Goal: Task Accomplishment & Management: Manage account settings

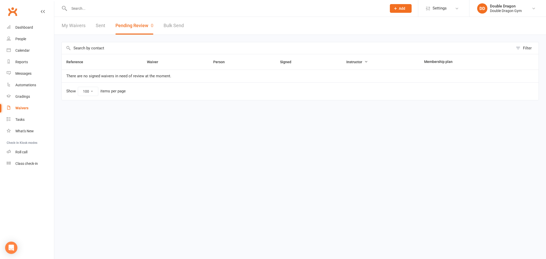
select select "100"
click at [176, 9] on input "text" at bounding box center [225, 8] width 315 height 7
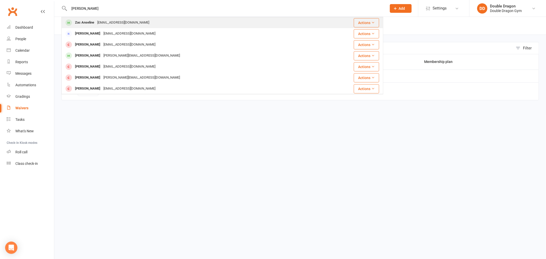
type input "[PERSON_NAME]"
click at [144, 18] on div "Zac Anseline Mimhoadley@yahoo.com.au" at bounding box center [191, 22] width 259 height 10
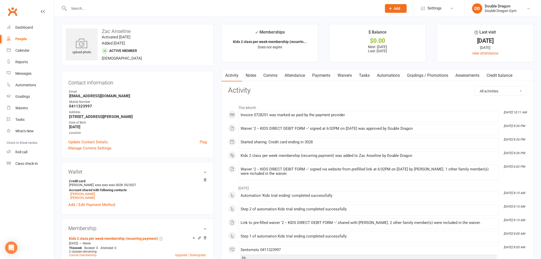
scroll to position [114, 0]
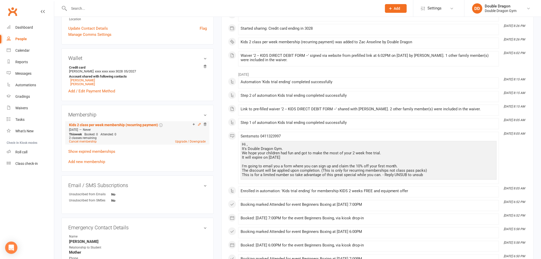
click at [199, 126] on icon at bounding box center [200, 125] width 4 height 4
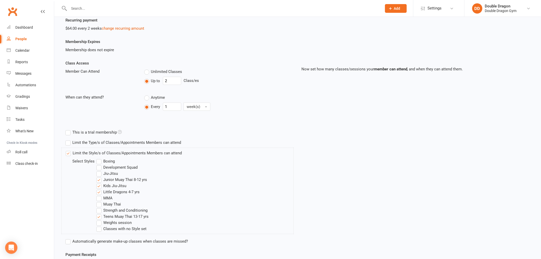
scroll to position [85, 0]
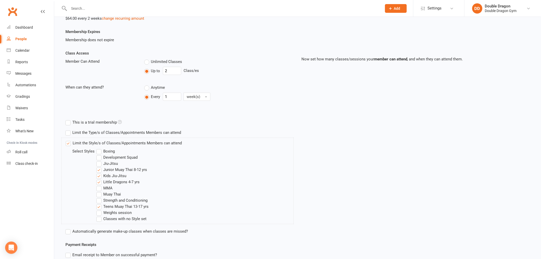
click at [99, 150] on label "Boxing" at bounding box center [105, 151] width 18 height 6
click at [99, 148] on input "Boxing" at bounding box center [97, 148] width 3 height 0
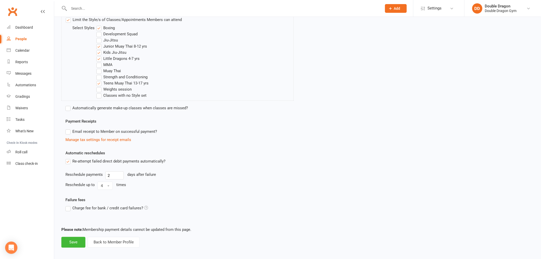
scroll to position [212, 0]
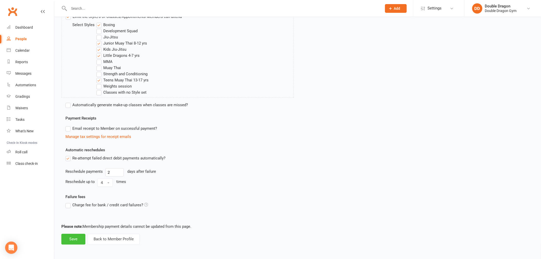
click at [80, 237] on button "Save" at bounding box center [73, 239] width 24 height 11
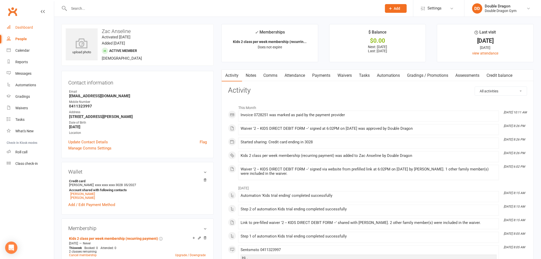
click at [17, 26] on div "Dashboard" at bounding box center [24, 27] width 18 height 4
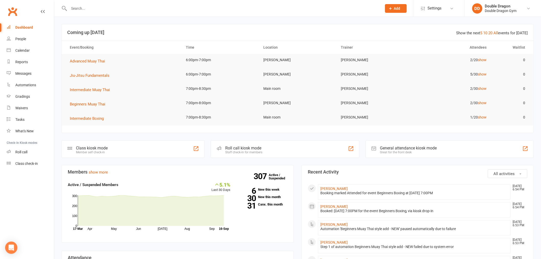
click at [254, 148] on div "Roll call kiosk mode" at bounding box center [243, 148] width 37 height 5
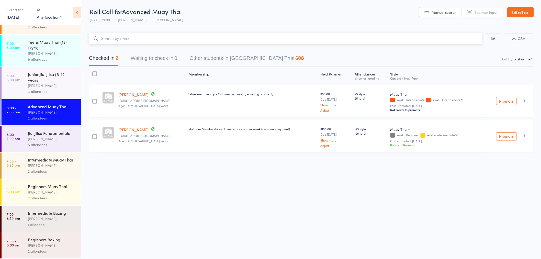
scroll to position [135, 0]
click at [53, 192] on div "[PERSON_NAME]" at bounding box center [52, 192] width 49 height 6
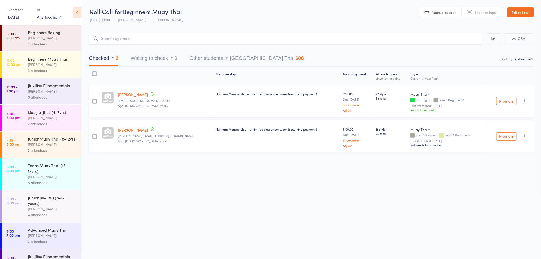
click at [186, 40] on input "search" at bounding box center [285, 39] width 393 height 12
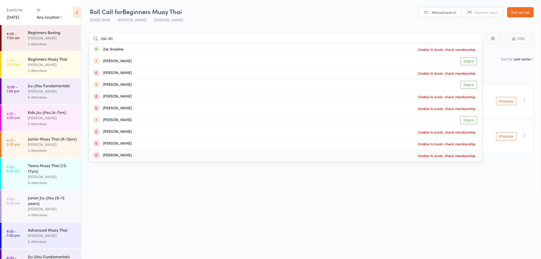
type input "zac an"
click at [107, 229] on div "Roll Call for Beginners Muay Thai 16 Sep 19:00 Rowan Sangster Sutherland Manual…" at bounding box center [270, 129] width 541 height 259
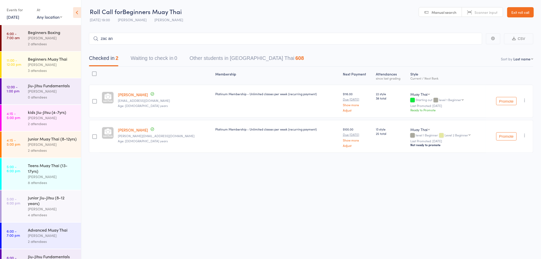
scroll to position [85, 0]
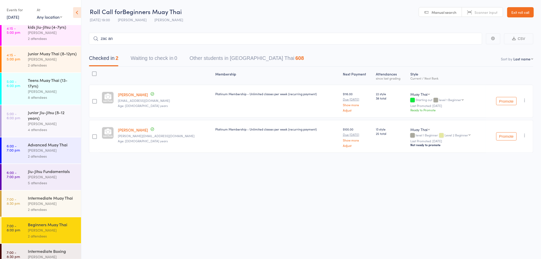
click at [58, 212] on div "2 attendees" at bounding box center [52, 209] width 49 height 6
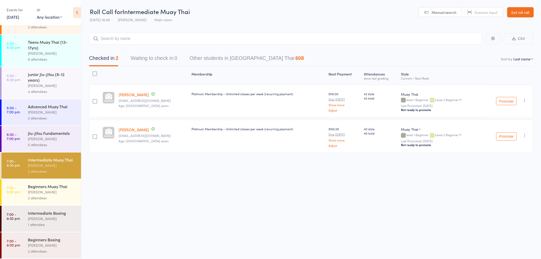
scroll to position [0, 0]
click at [57, 241] on div "Beginners Boxing" at bounding box center [52, 240] width 49 height 6
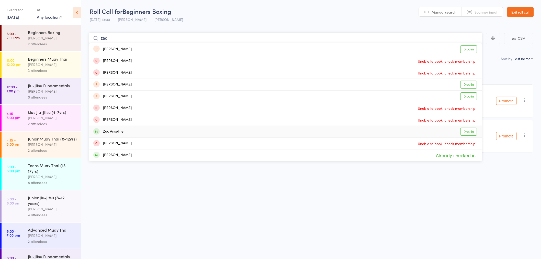
type input "zac"
click at [160, 131] on div "Zac Anseline Drop in" at bounding box center [285, 132] width 393 height 12
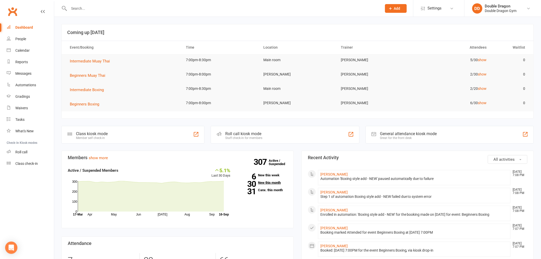
click at [264, 183] on link "30 New this month" at bounding box center [262, 182] width 49 height 3
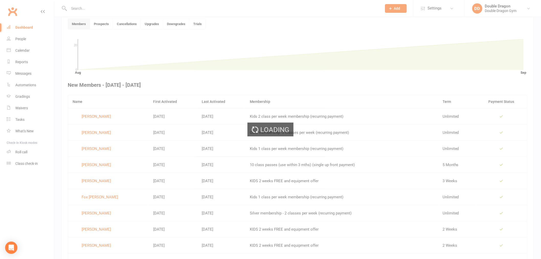
scroll to position [140, 0]
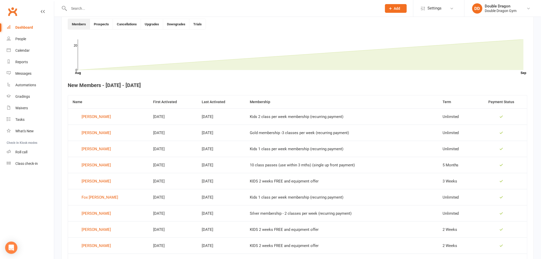
click at [28, 25] on link "Dashboard" at bounding box center [30, 28] width 47 height 12
